Goal: Navigation & Orientation: Find specific page/section

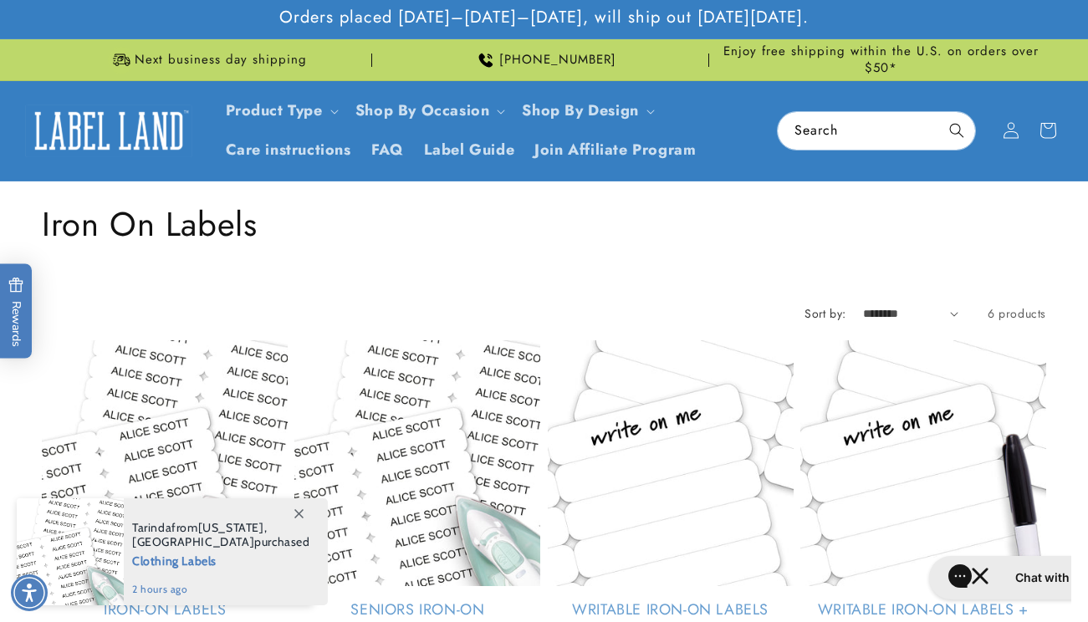
scroll to position [1153, 0]
